Goal: Task Accomplishment & Management: Manage account settings

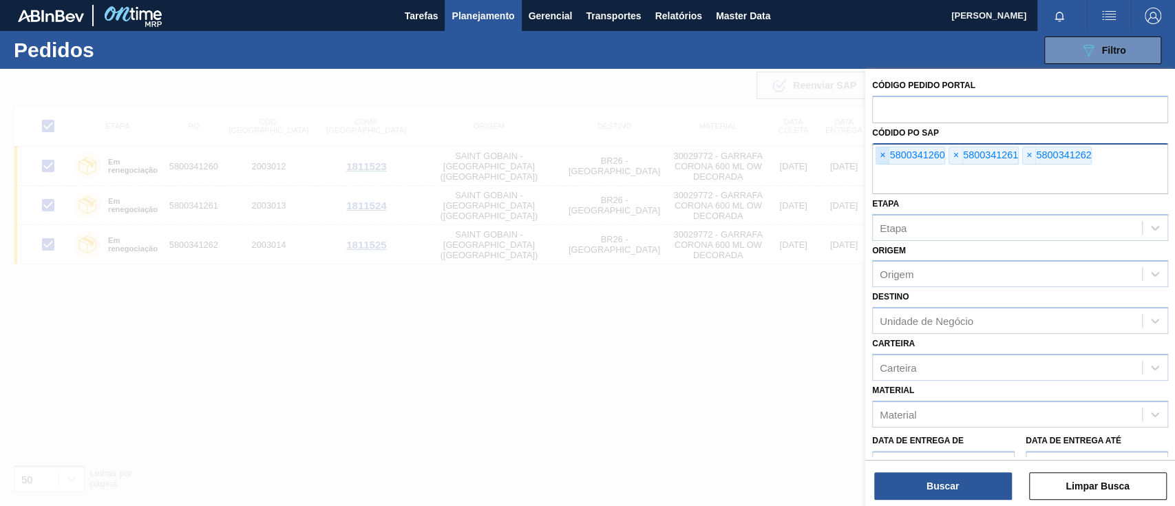
click at [884, 154] on span "×" at bounding box center [882, 155] width 13 height 17
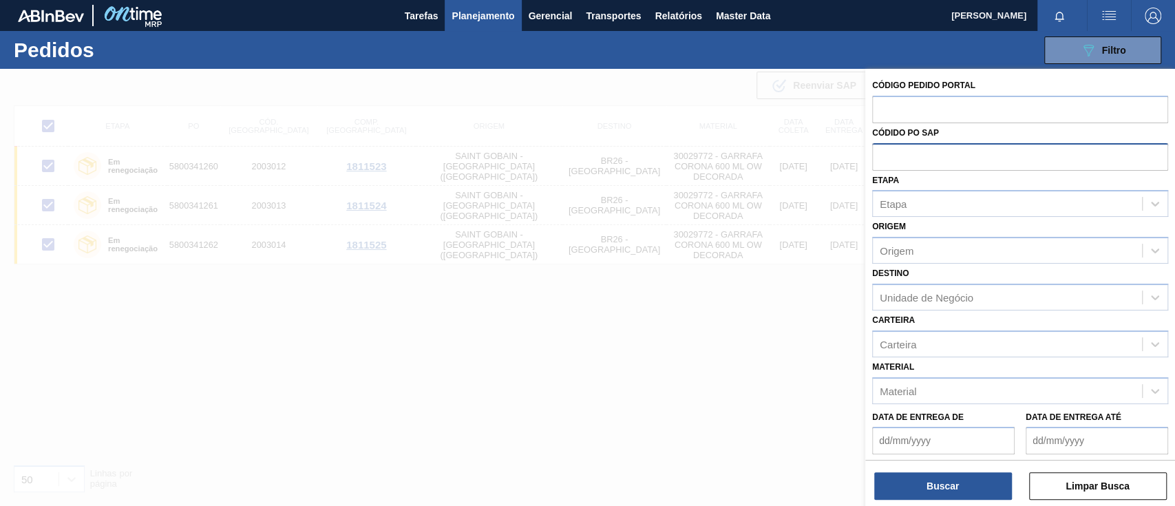
click at [884, 154] on input "text" at bounding box center [1020, 156] width 296 height 26
paste input "text"
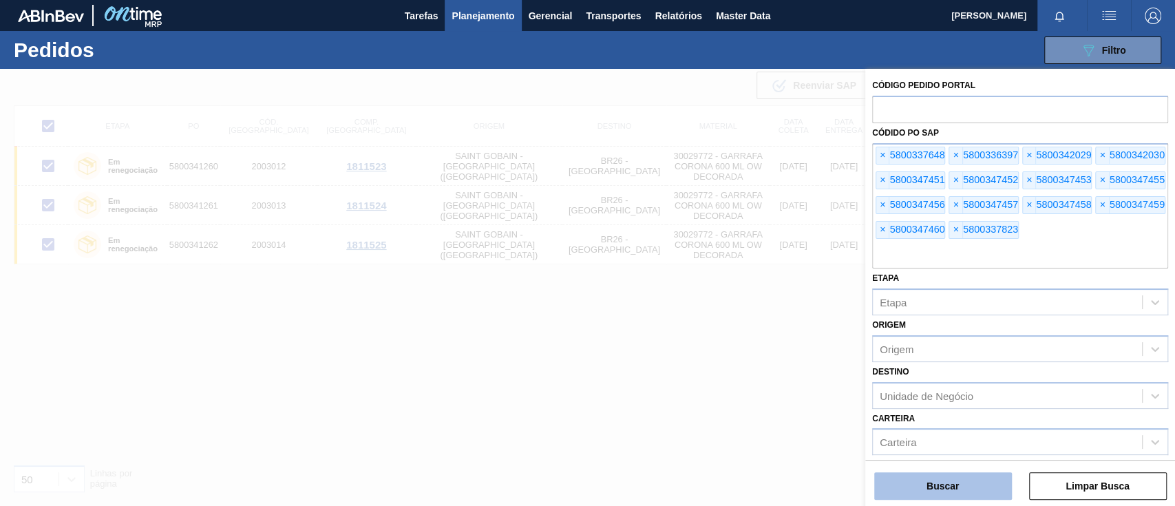
click at [950, 481] on button "Buscar" at bounding box center [943, 486] width 138 height 28
checkbox input "false"
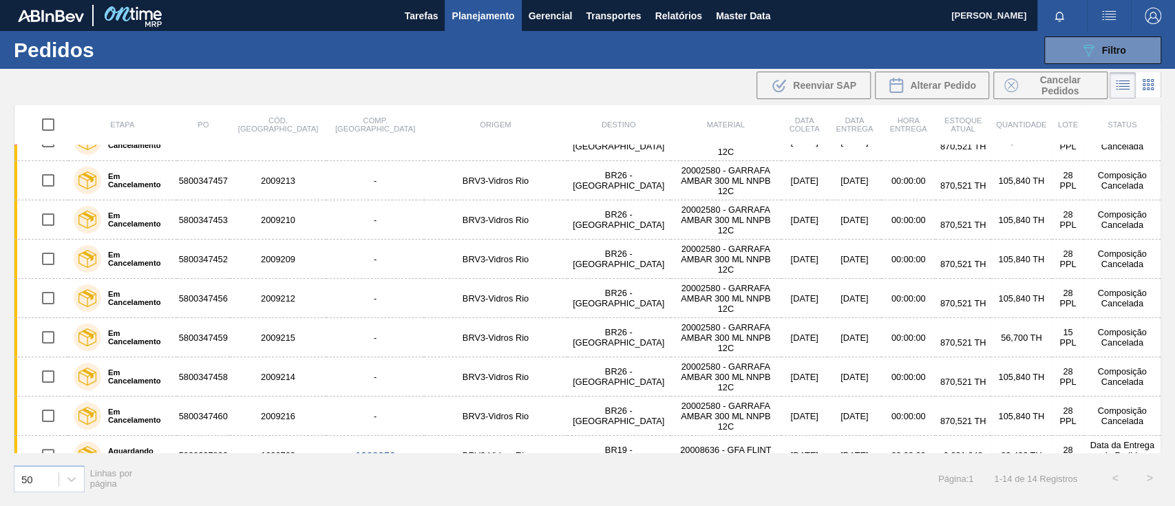
scroll to position [242, 0]
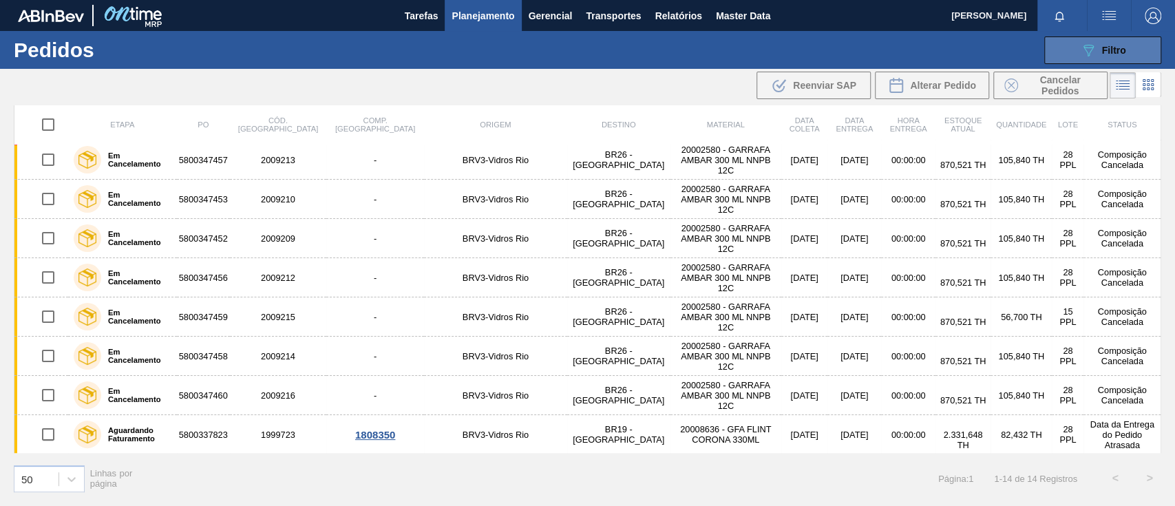
click at [1101, 54] on div "089F7B8B-B2A5-4AFE-B5C0-19BA573D28AC Filtro" at bounding box center [1103, 50] width 46 height 17
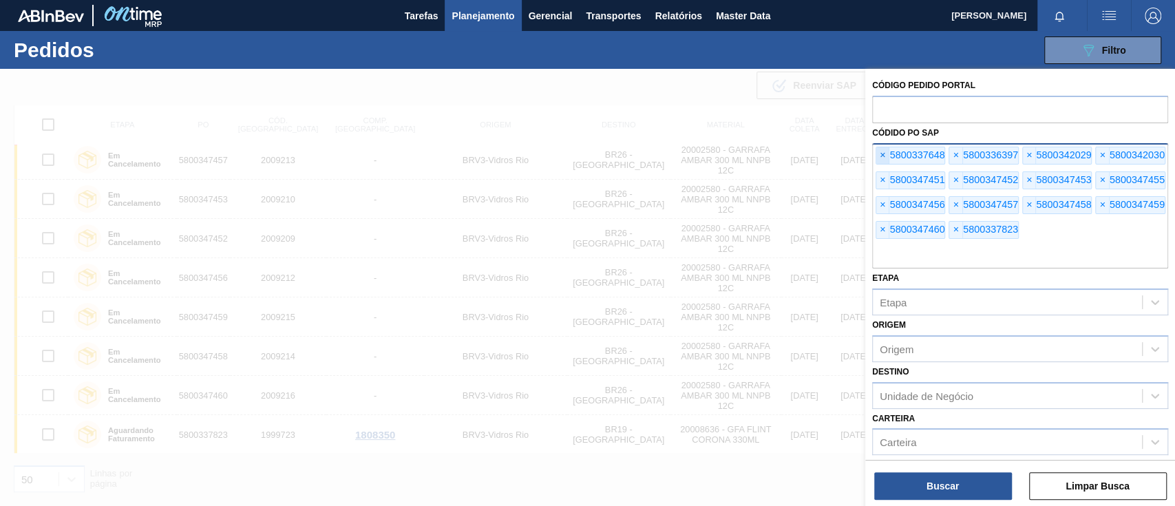
click at [882, 157] on span "×" at bounding box center [882, 155] width 13 height 17
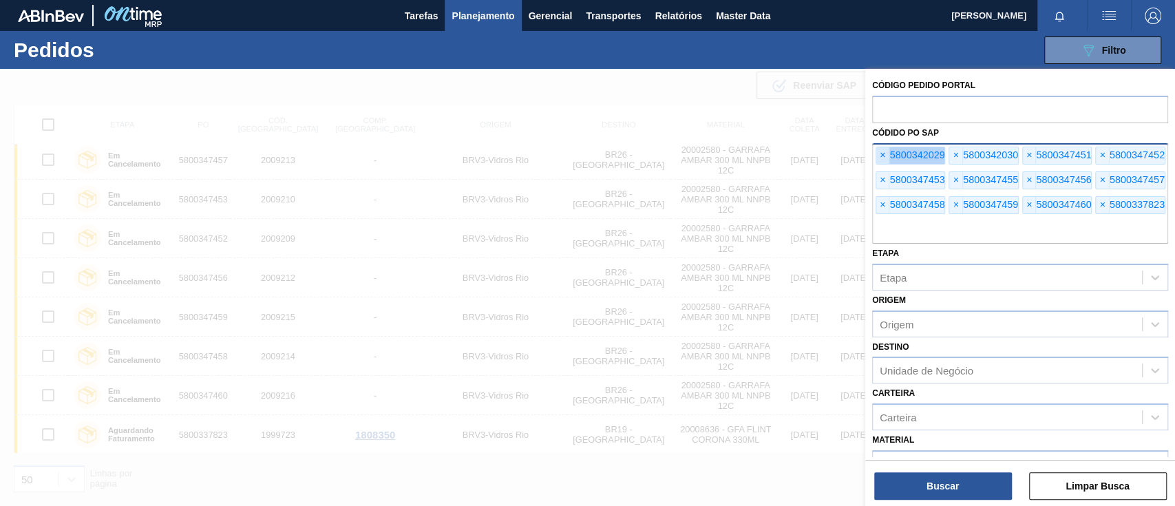
click at [882, 157] on span "×" at bounding box center [882, 155] width 13 height 17
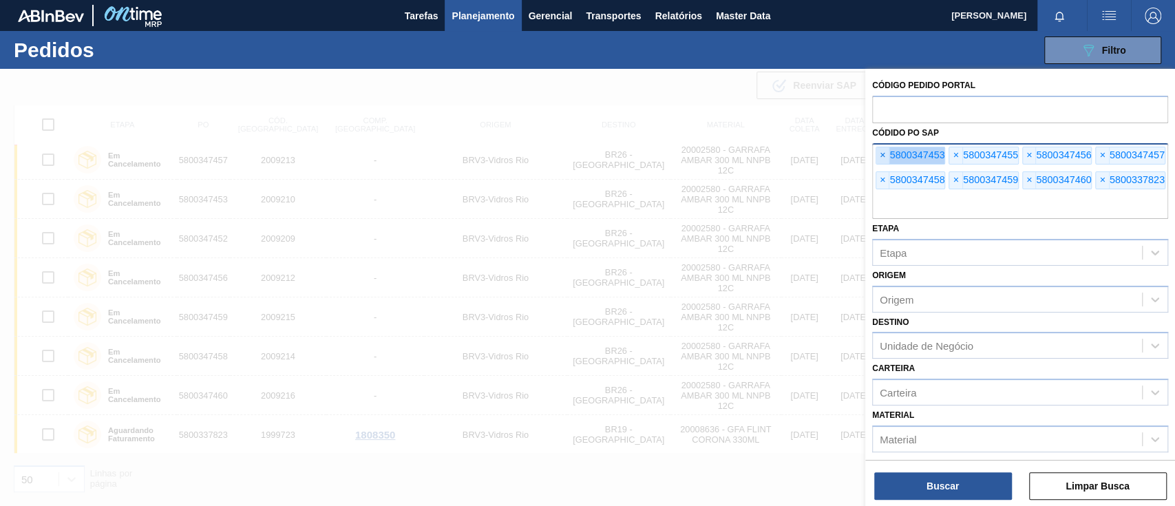
click at [882, 157] on span "×" at bounding box center [882, 155] width 13 height 17
click at [309, 289] on div at bounding box center [587, 322] width 1175 height 506
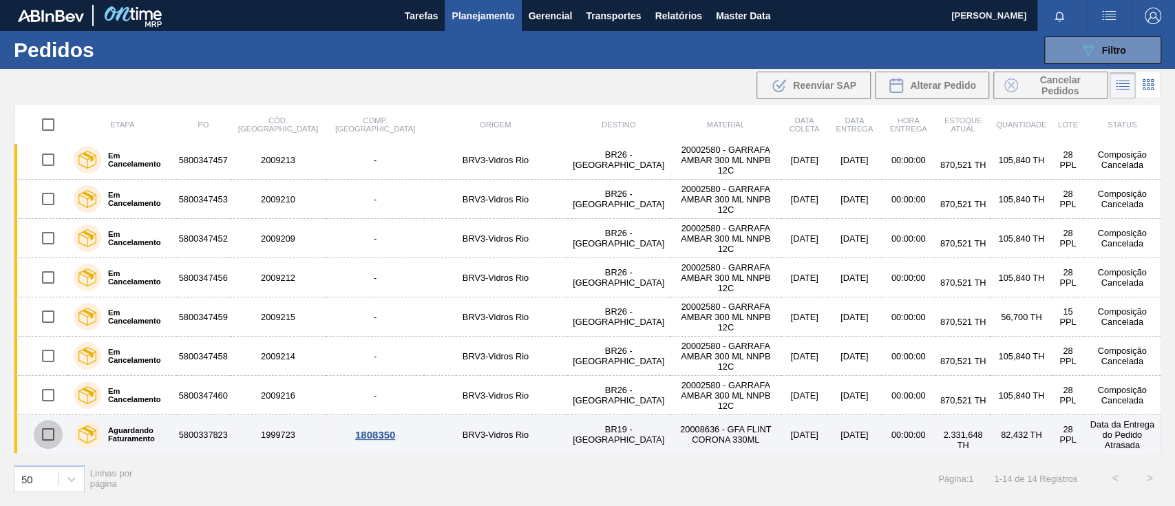
click at [50, 430] on input "checkbox" at bounding box center [48, 434] width 29 height 29
checkbox input "true"
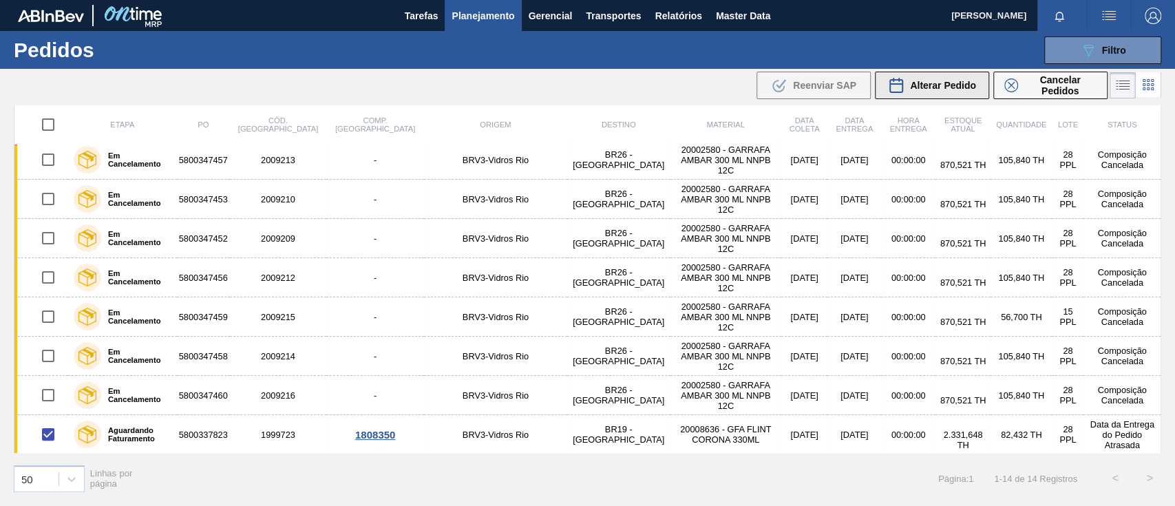
click at [951, 87] on span "Alterar Pedido" at bounding box center [943, 85] width 66 height 11
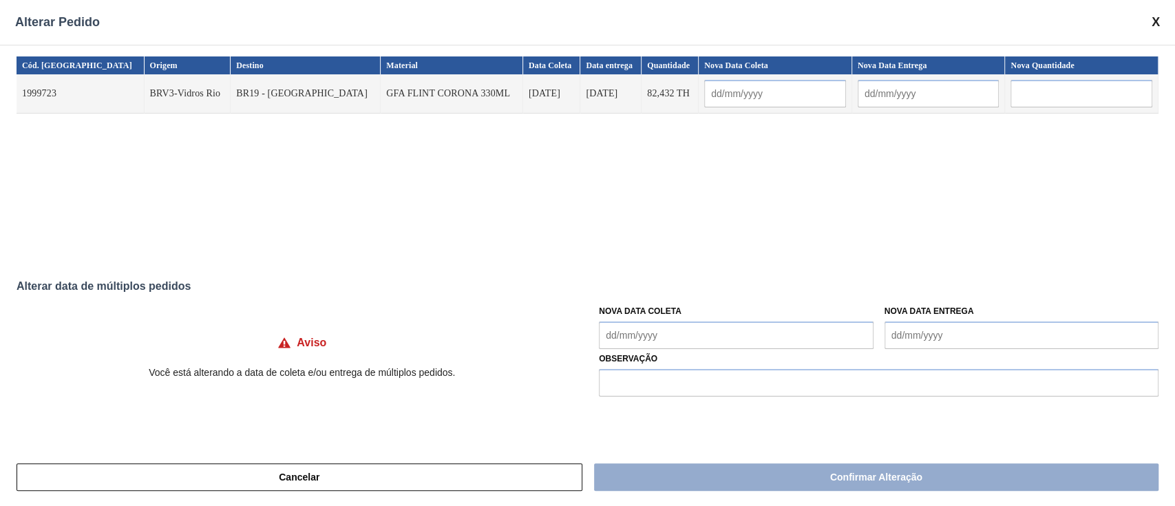
click at [695, 350] on label "Observação" at bounding box center [879, 359] width 560 height 20
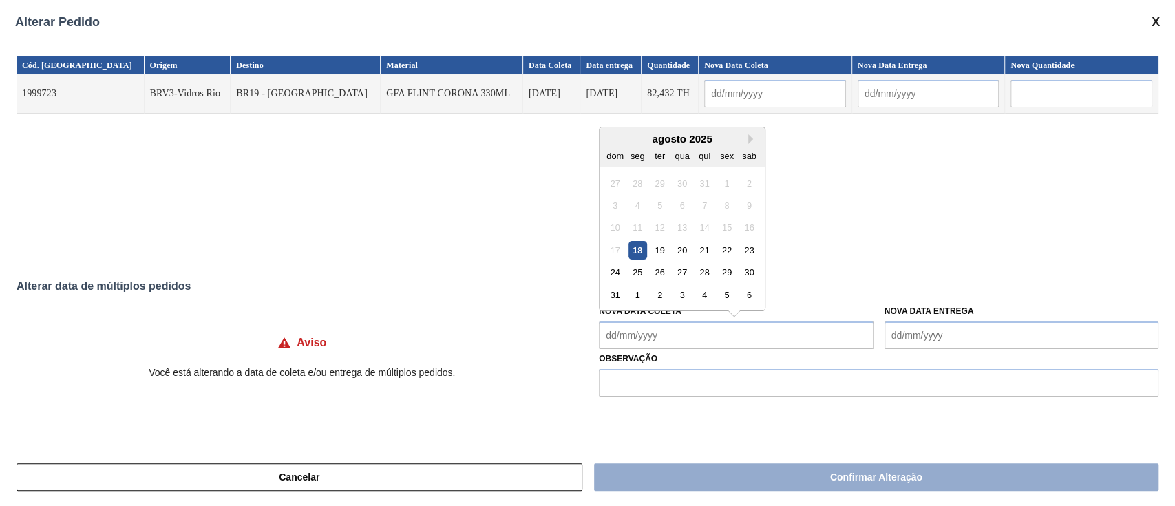
click at [689, 340] on Coleta "Nova Data Coleta" at bounding box center [736, 336] width 274 height 28
click at [644, 257] on div "18" at bounding box center [638, 250] width 19 height 19
type input "[DATE]"
type Coleta "[DATE]"
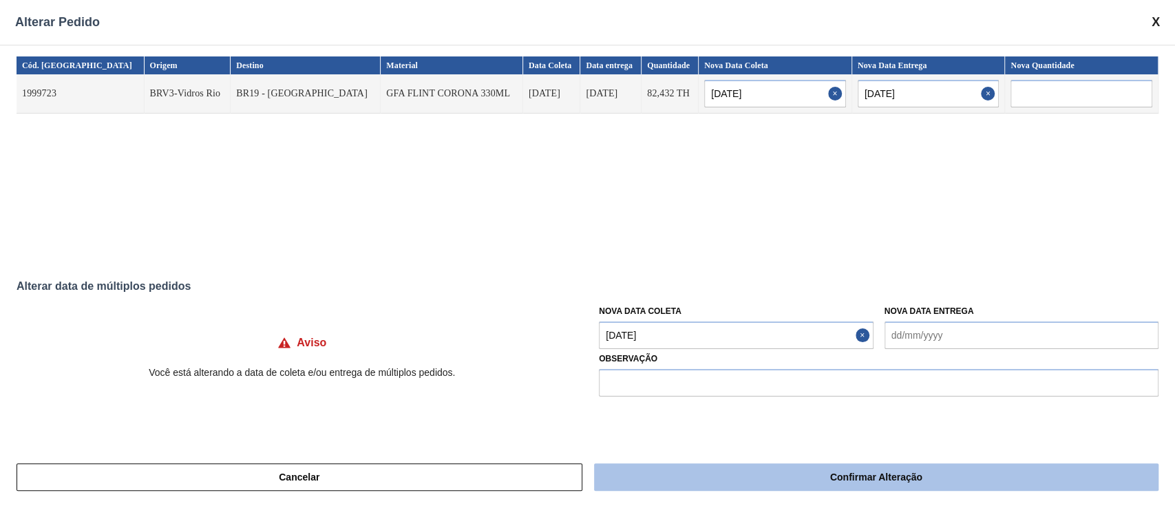
click at [799, 482] on button "Confirmar Alteração" at bounding box center [876, 477] width 565 height 28
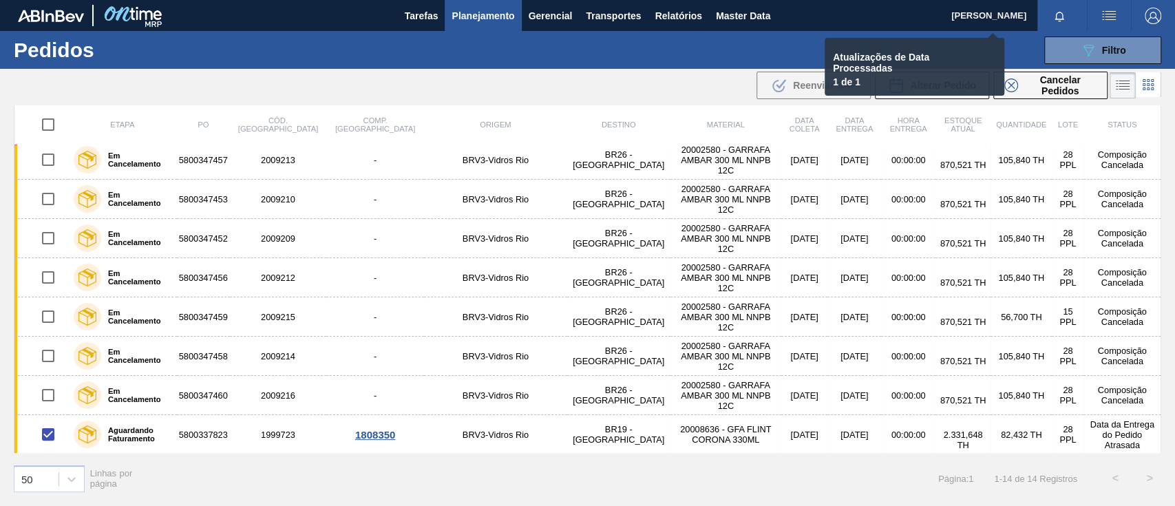
checkbox input "false"
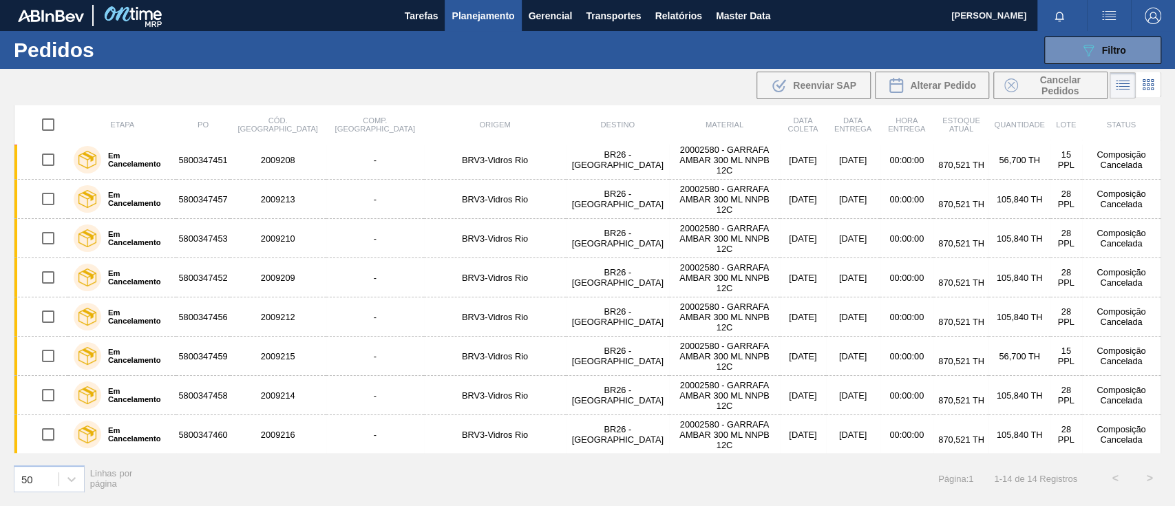
scroll to position [0, 0]
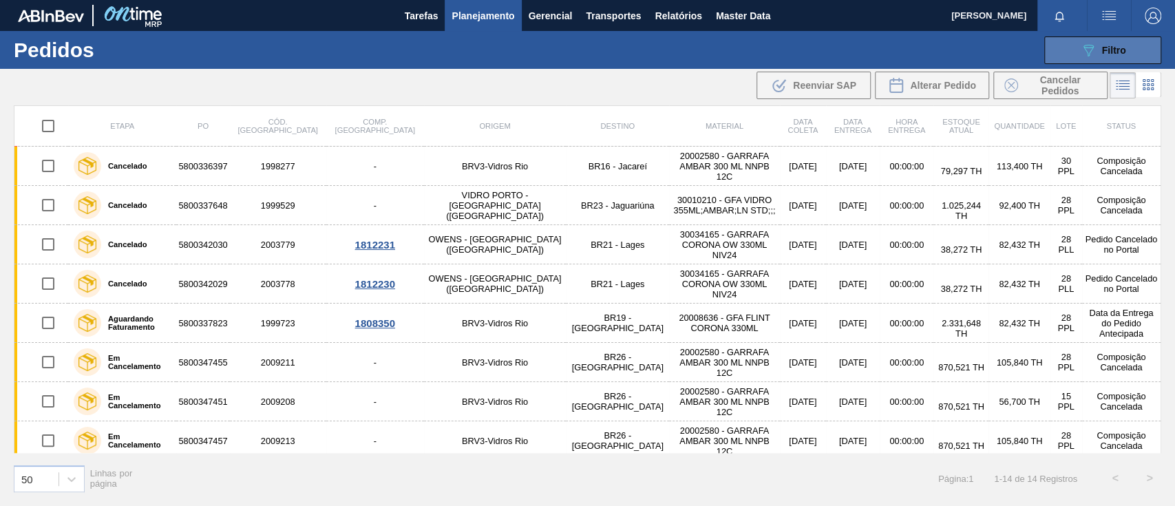
click at [1084, 50] on icon "089F7B8B-B2A5-4AFE-B5C0-19BA573D28AC" at bounding box center [1088, 50] width 17 height 17
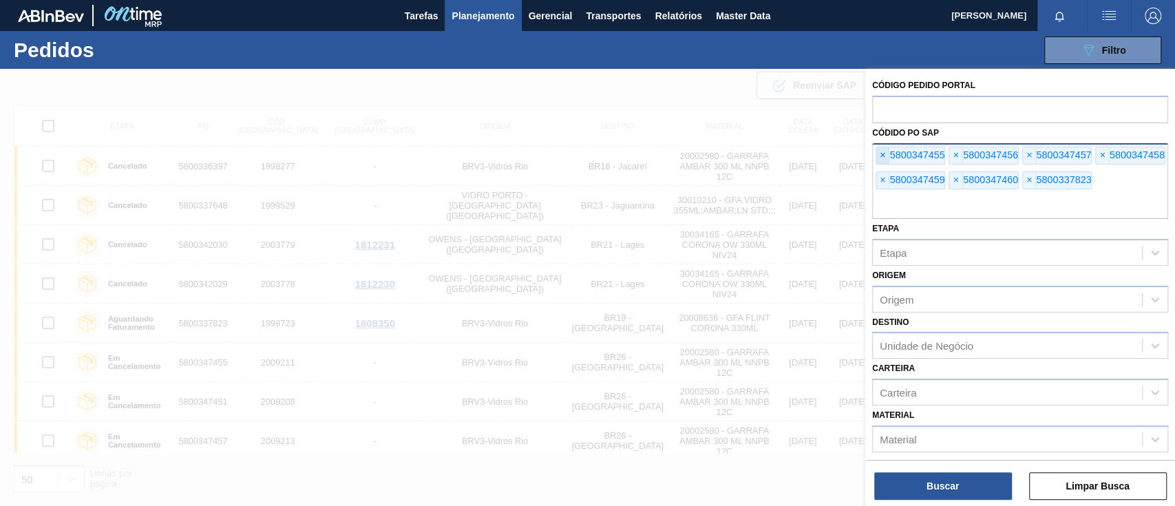
click at [881, 153] on span "×" at bounding box center [882, 155] width 13 height 17
click at [883, 153] on span "×" at bounding box center [882, 155] width 13 height 17
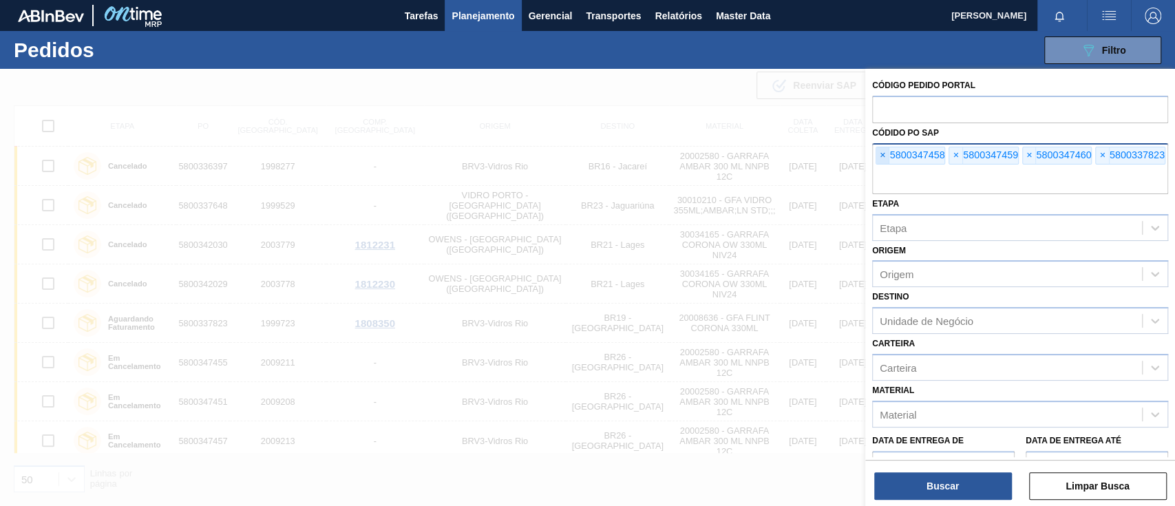
click at [883, 153] on span "×" at bounding box center [882, 155] width 13 height 17
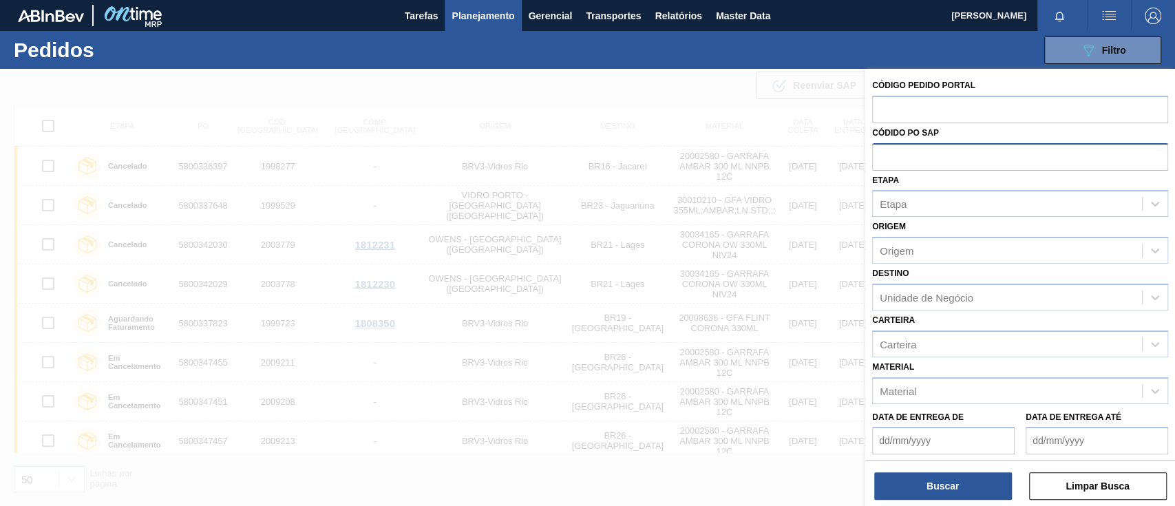
click at [883, 153] on input "text" at bounding box center [1020, 156] width 296 height 26
paste input "5800336399"
type input "5800336399"
click at [951, 482] on button "Buscar" at bounding box center [943, 486] width 138 height 28
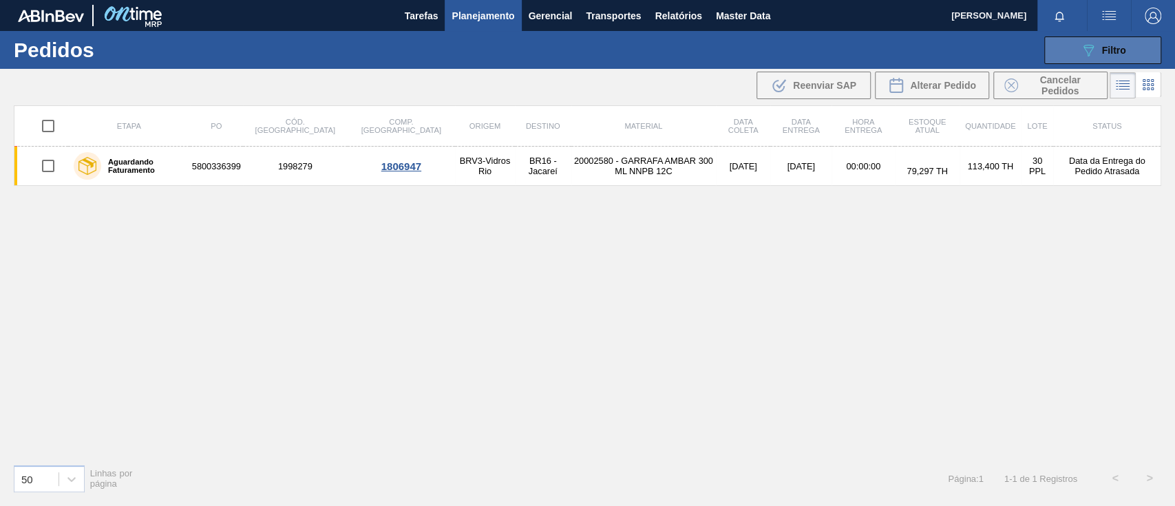
click at [1108, 50] on span "Filtro" at bounding box center [1114, 50] width 24 height 11
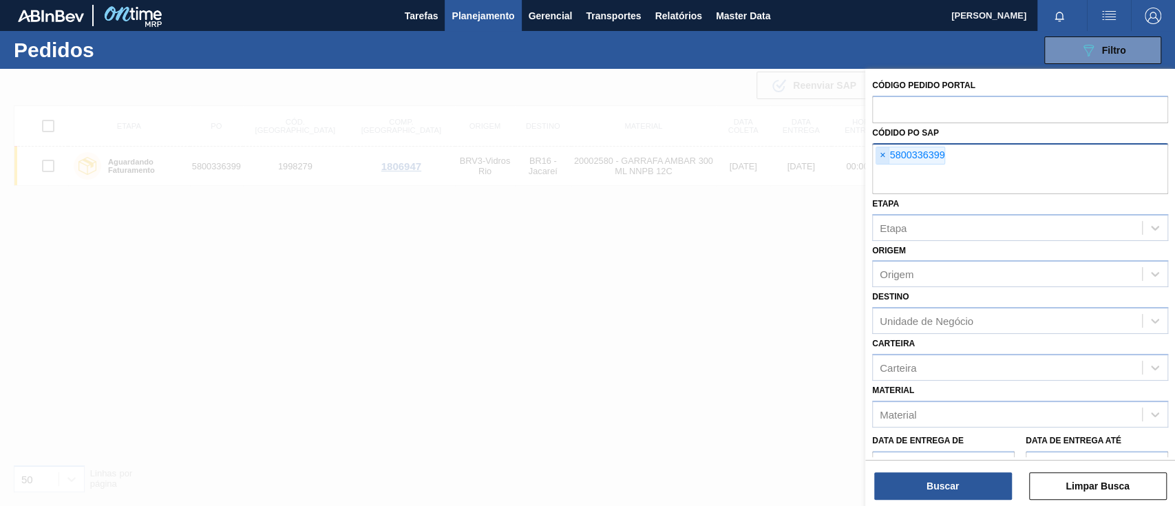
click at [881, 153] on span "×" at bounding box center [882, 155] width 13 height 17
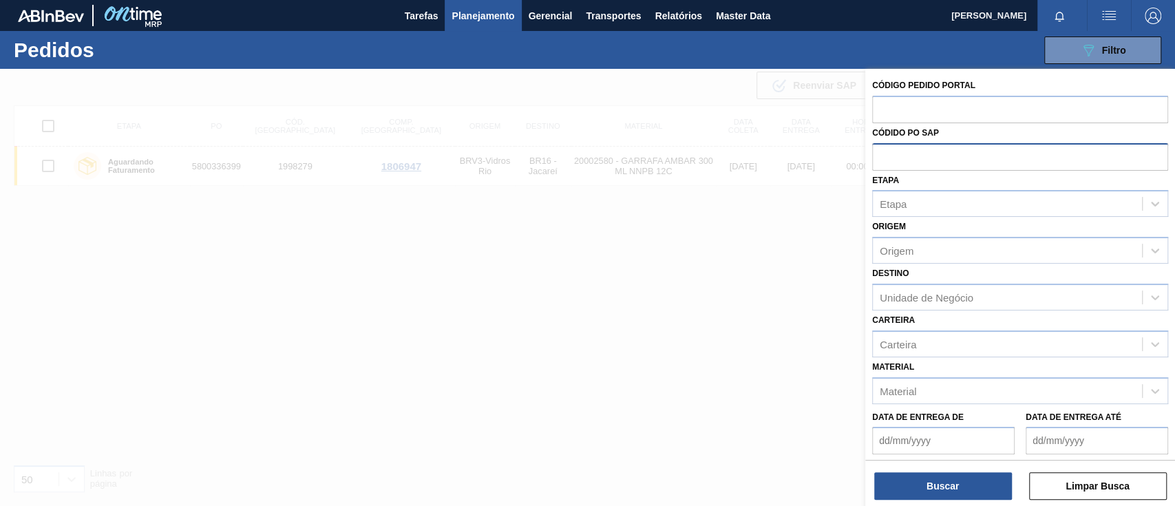
paste input "5800345035"
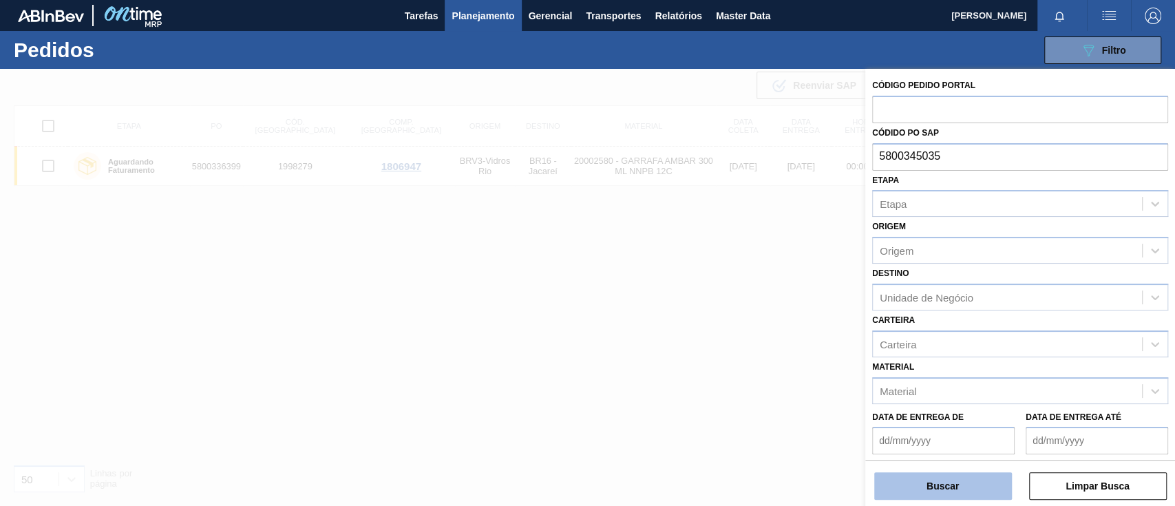
type input "5800345035"
click at [934, 482] on button "Buscar" at bounding box center [943, 486] width 138 height 28
